Goal: Task Accomplishment & Management: Use online tool/utility

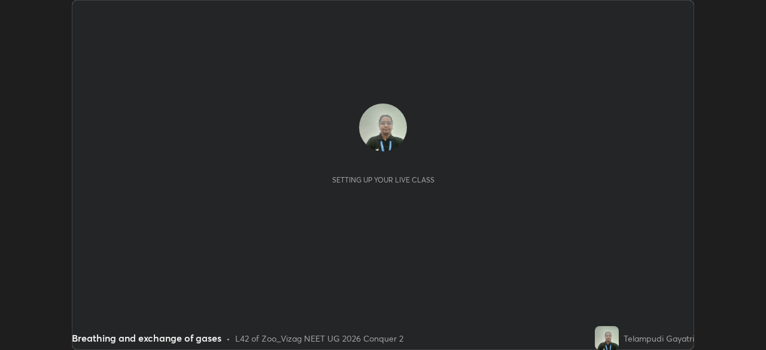
scroll to position [350, 765]
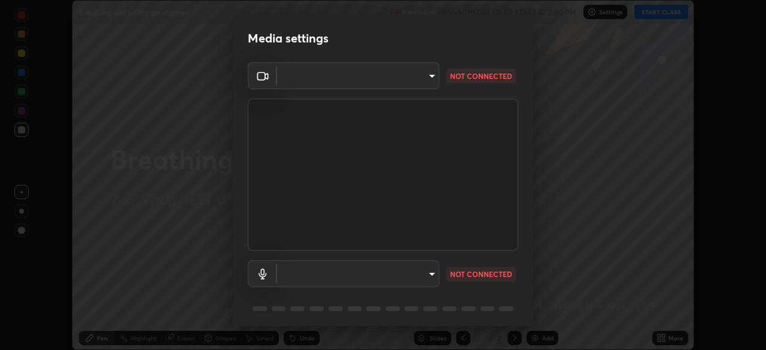
type input "e22b31622504561304a1b81eff57d23c6261876020de6d080eb4e3537e1d0af1"
type input "default"
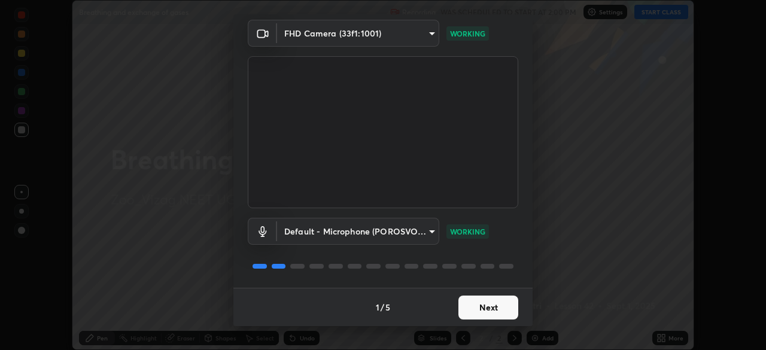
click at [486, 309] on button "Next" at bounding box center [488, 308] width 60 height 24
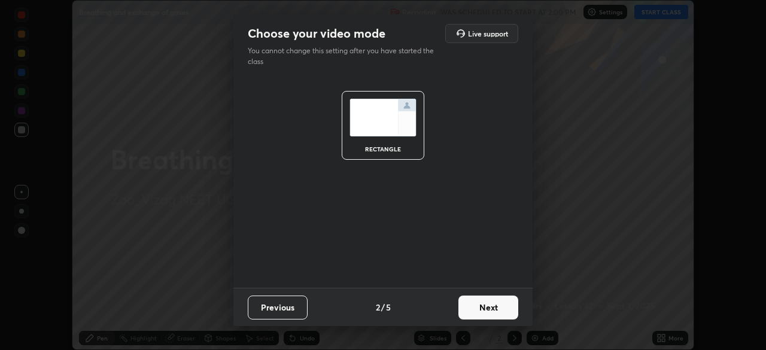
scroll to position [0, 0]
click at [495, 309] on button "Next" at bounding box center [488, 308] width 60 height 24
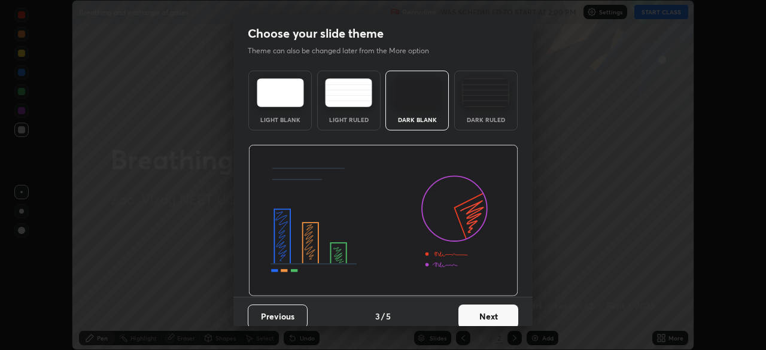
click at [488, 314] on button "Next" at bounding box center [488, 317] width 60 height 24
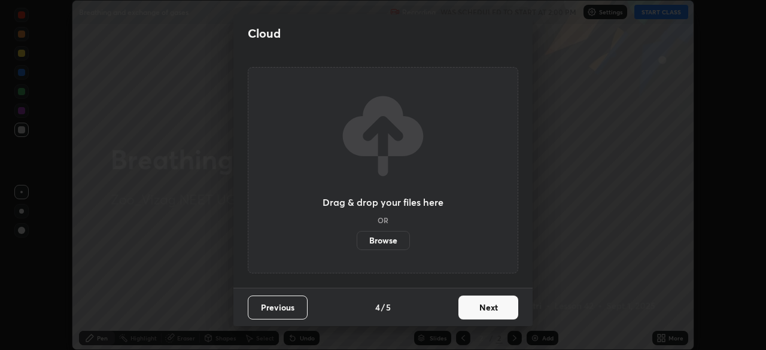
click at [490, 310] on button "Next" at bounding box center [488, 308] width 60 height 24
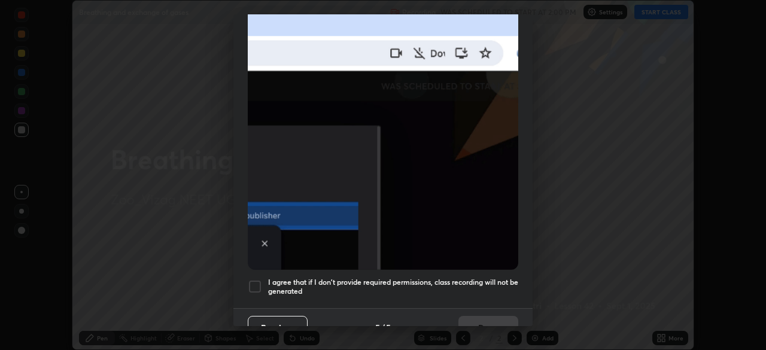
scroll to position [278, 0]
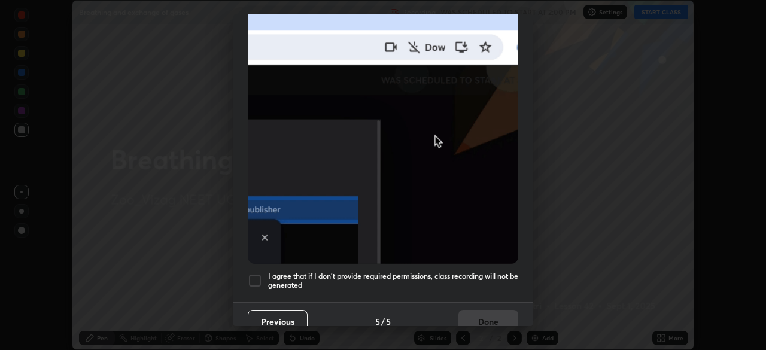
click at [253, 274] on div at bounding box center [255, 280] width 14 height 14
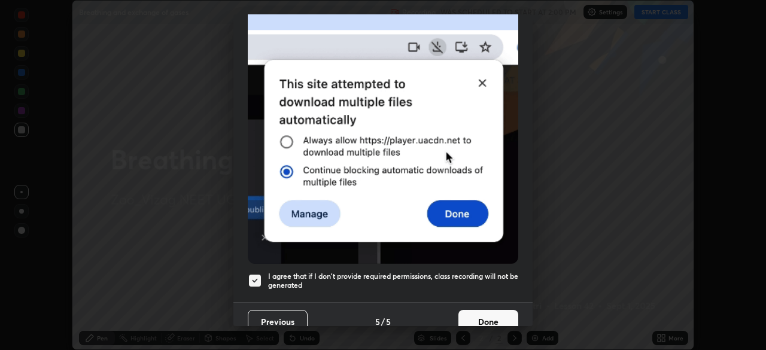
click at [485, 310] on button "Done" at bounding box center [488, 322] width 60 height 24
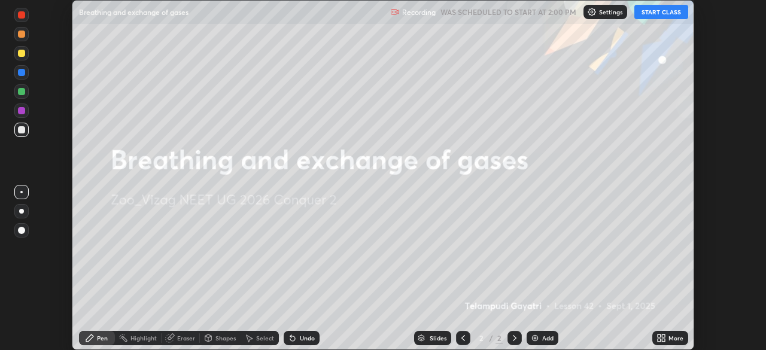
click at [669, 16] on button "START CLASS" at bounding box center [661, 12] width 54 height 14
